Goal: Check status: Check status

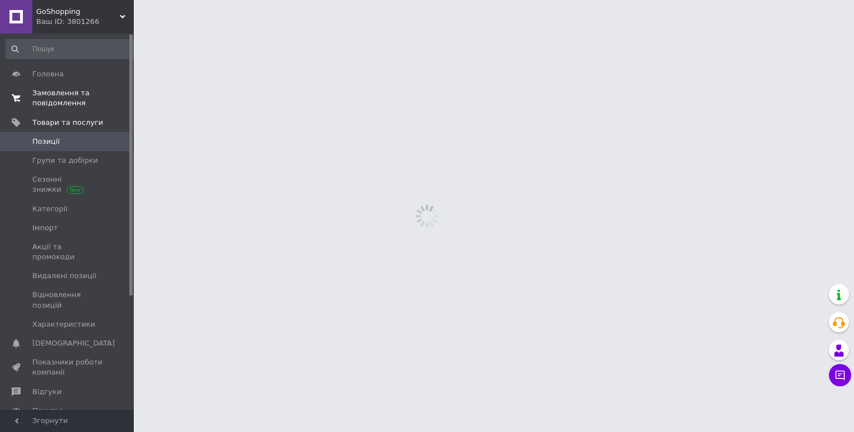
click at [50, 103] on span "Замовлення та повідомлення" at bounding box center [67, 98] width 71 height 20
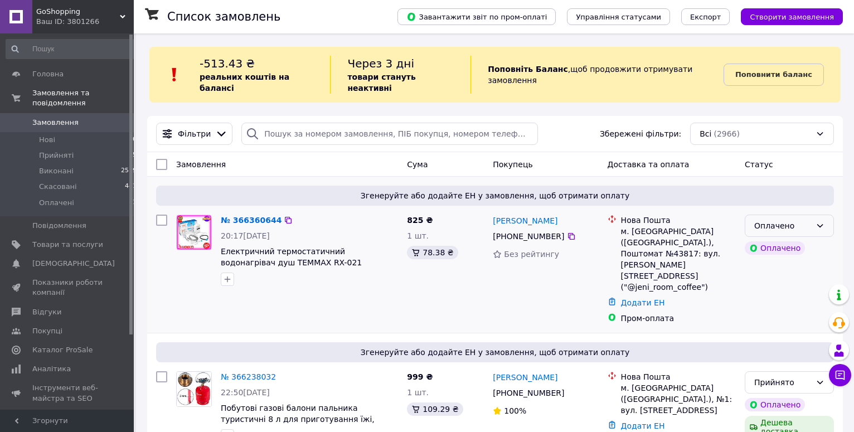
click at [783, 220] on div "Оплачено" at bounding box center [782, 226] width 57 height 12
click at [785, 235] on li "Прийнято" at bounding box center [789, 239] width 88 height 20
drag, startPoint x: 219, startPoint y: 255, endPoint x: 278, endPoint y: 255, distance: 58.5
click at [278, 255] on div "№ 366360644 20:17, 12.10.2025 Електричний термостатичний водонагрівач душ TEMMA…" at bounding box center [309, 250] width 186 height 80
copy span "TEMMAX RX-021"
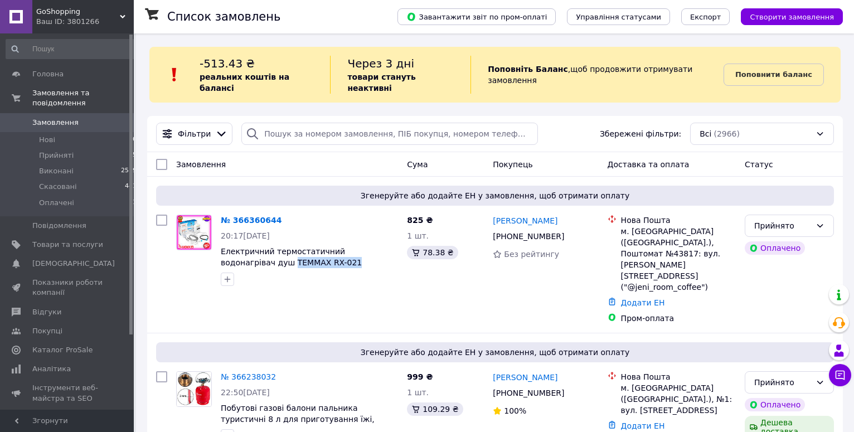
click at [56, 118] on span "Замовлення" at bounding box center [55, 123] width 46 height 10
click at [71, 278] on span "Показники роботи компанії" at bounding box center [67, 288] width 71 height 20
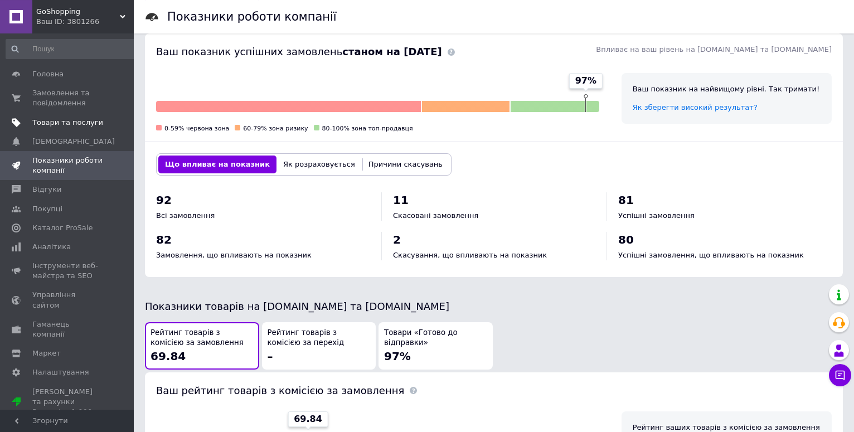
scroll to position [284, 0]
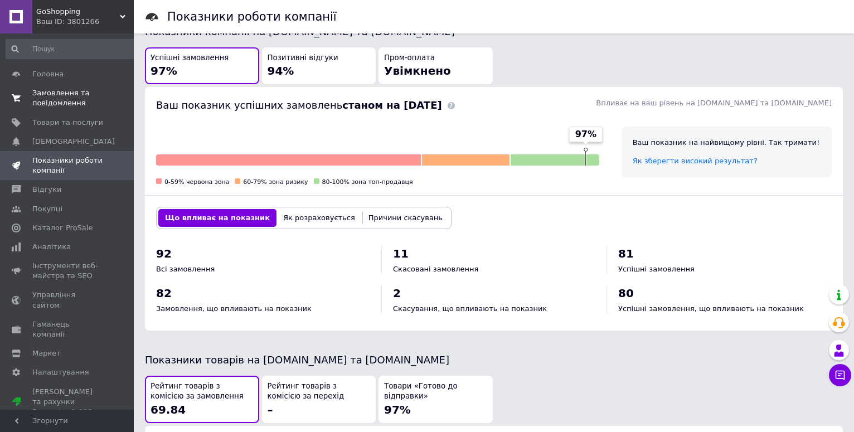
click at [72, 99] on span "Замовлення та повідомлення" at bounding box center [67, 98] width 71 height 20
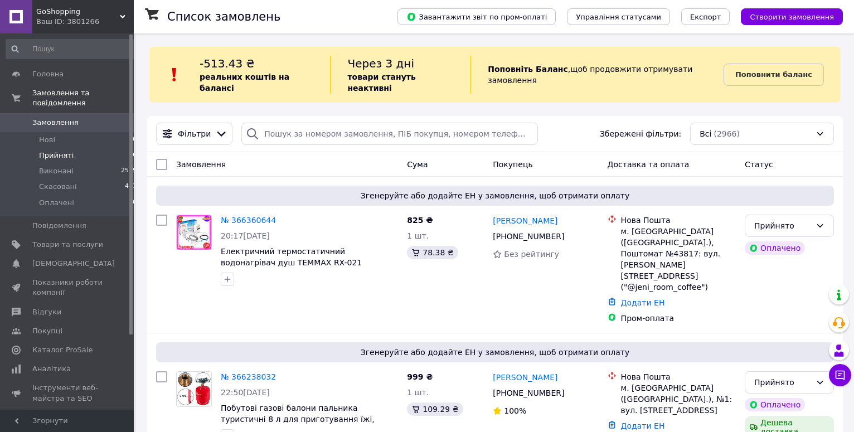
click at [67, 118] on span "Замовлення" at bounding box center [55, 123] width 46 height 10
click at [75, 118] on span "Замовлення" at bounding box center [67, 123] width 71 height 10
click at [66, 364] on span "Аналітика" at bounding box center [67, 369] width 71 height 10
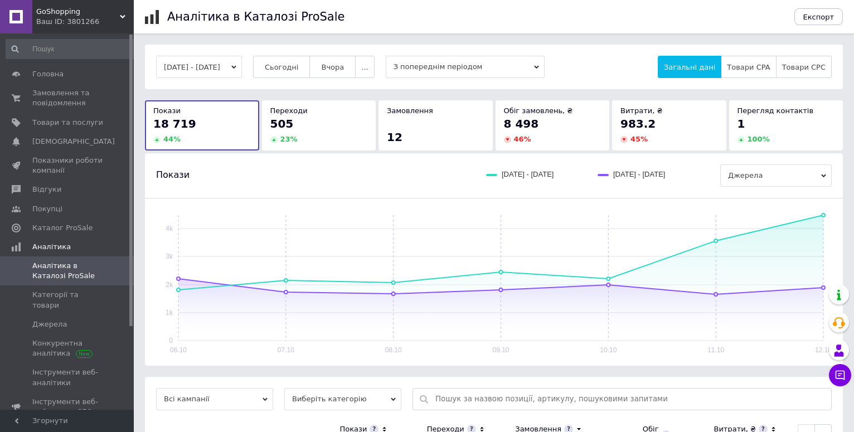
click at [320, 138] on div "23 %" at bounding box center [319, 139] width 98 height 10
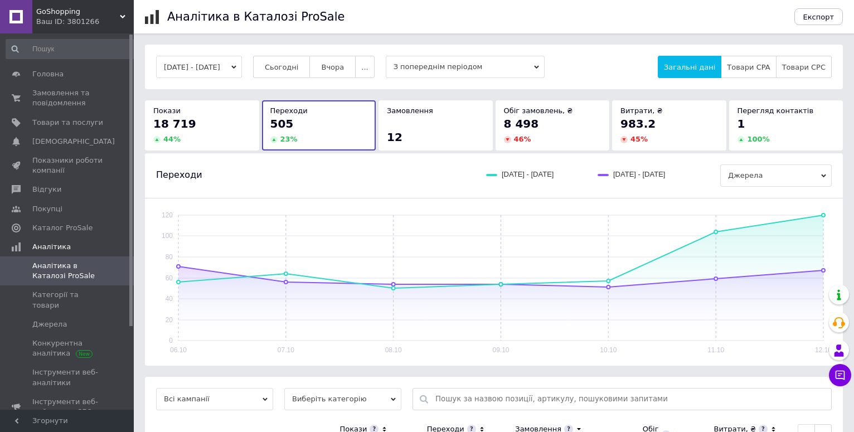
click at [459, 116] on div "Замовлення" at bounding box center [436, 111] width 98 height 10
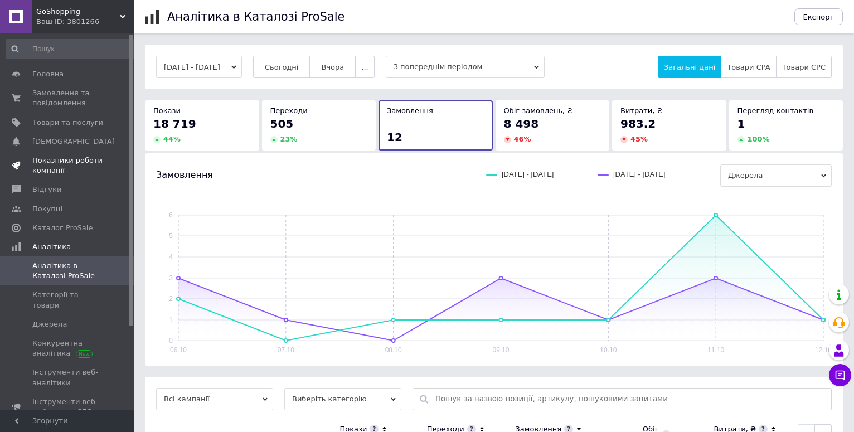
click at [55, 159] on span "Показники роботи компанії" at bounding box center [67, 165] width 71 height 20
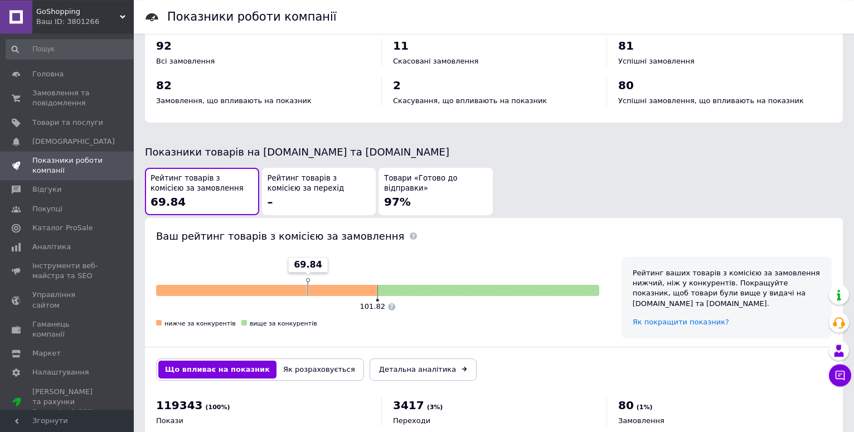
scroll to position [441, 0]
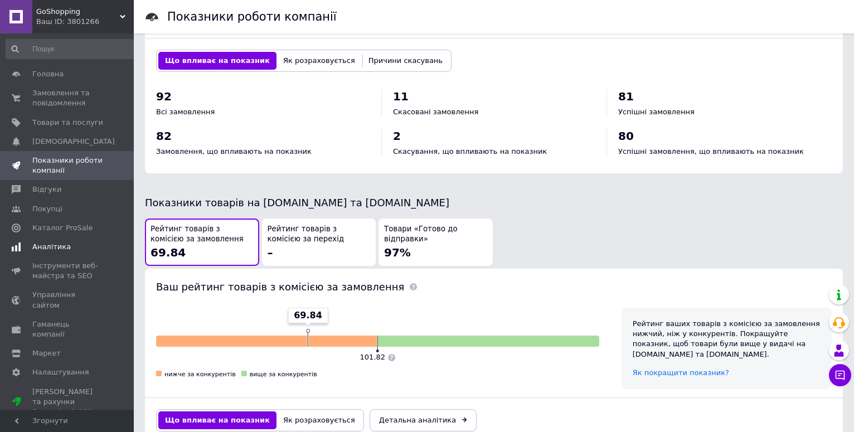
click at [62, 244] on span "Аналітика" at bounding box center [51, 247] width 38 height 10
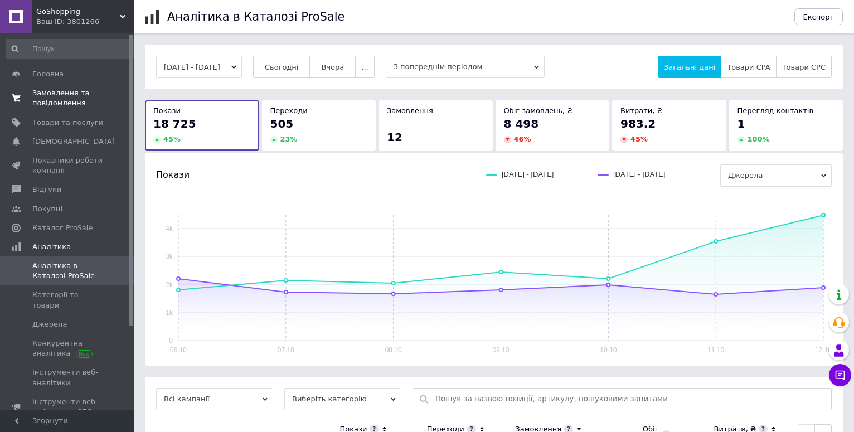
click at [64, 99] on span "Замовлення та повідомлення" at bounding box center [67, 98] width 71 height 20
